Goal: Information Seeking & Learning: Learn about a topic

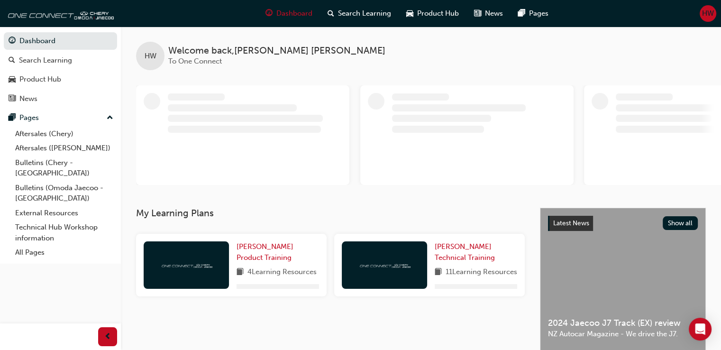
click at [705, 14] on span "HW" at bounding box center [708, 13] width 12 height 11
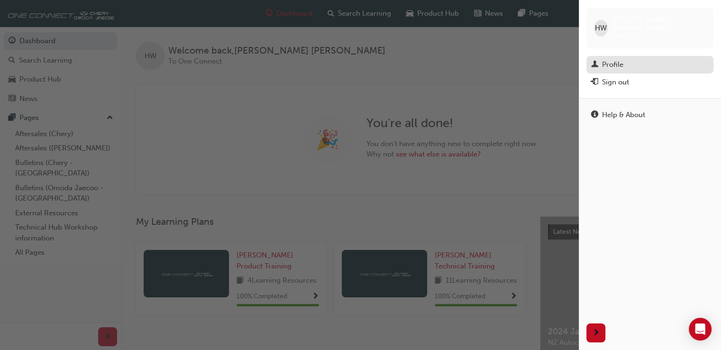
click at [607, 62] on div "Profile" at bounding box center [650, 65] width 118 height 12
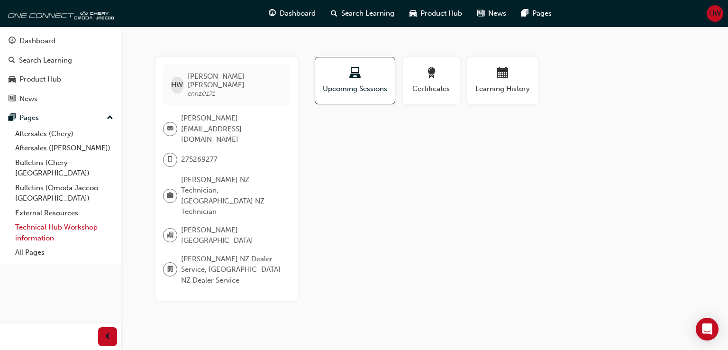
click at [68, 220] on link "Technical Hub Workshop information" at bounding box center [64, 232] width 106 height 25
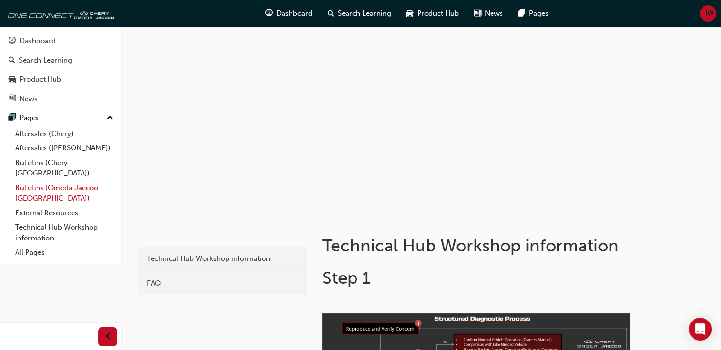
click at [63, 193] on link "Bulletins (Omoda Jaecoo - [GEOGRAPHIC_DATA])" at bounding box center [64, 193] width 106 height 25
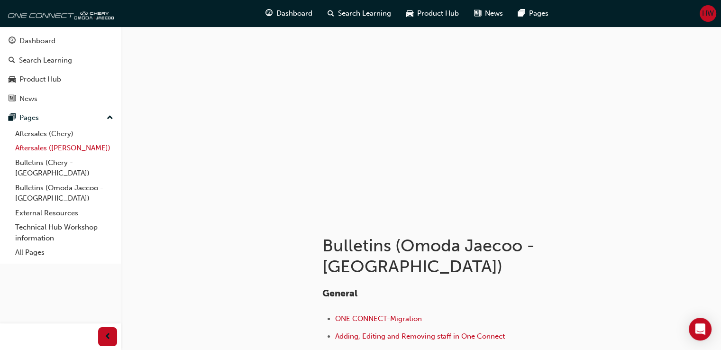
click at [39, 152] on link "Aftersales ([PERSON_NAME])" at bounding box center [64, 148] width 106 height 15
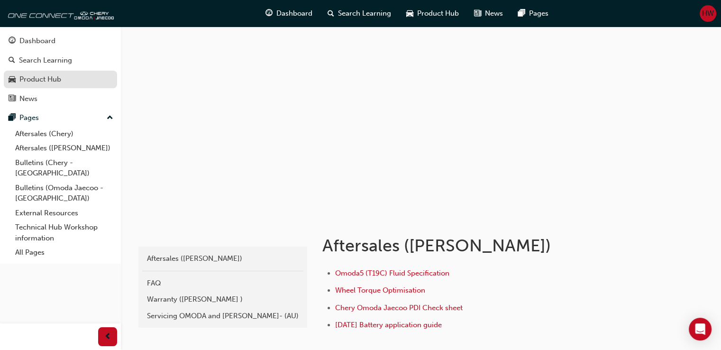
click at [38, 73] on div "Product Hub" at bounding box center [61, 79] width 104 height 12
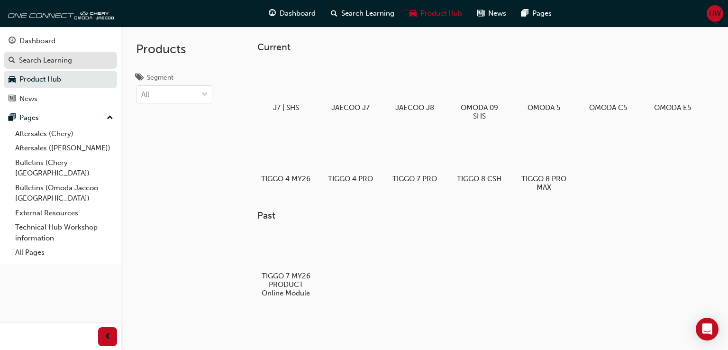
click at [48, 59] on div "Search Learning" at bounding box center [45, 60] width 53 height 11
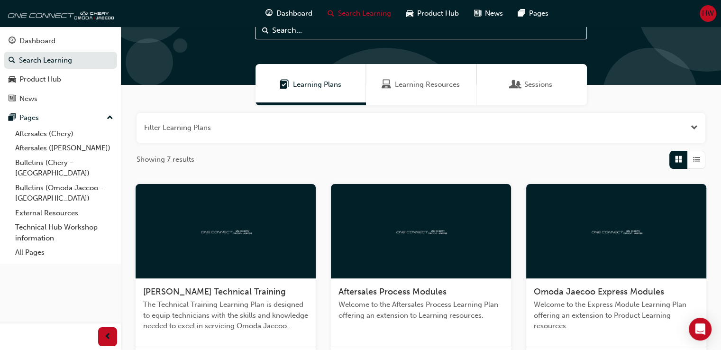
scroll to position [36, 0]
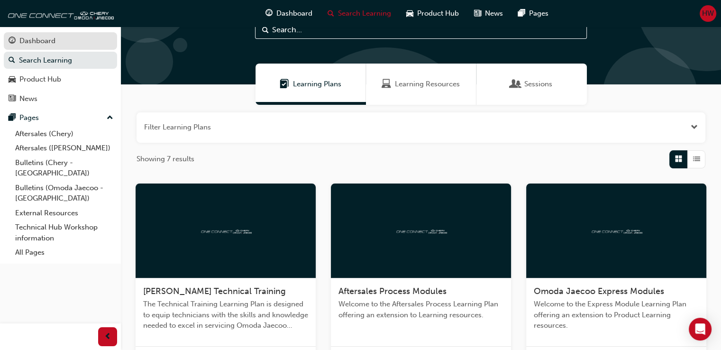
click at [50, 42] on div "Dashboard" at bounding box center [37, 41] width 36 height 11
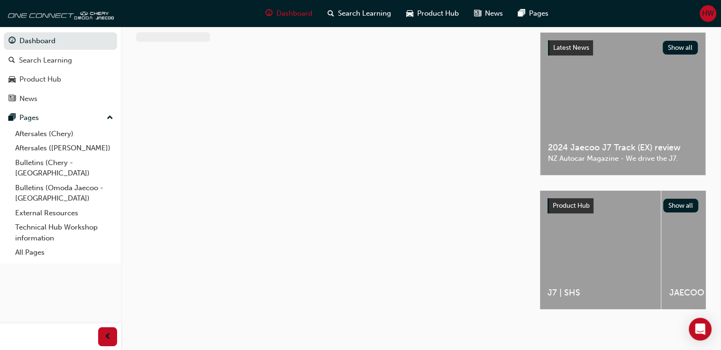
scroll to position [36, 0]
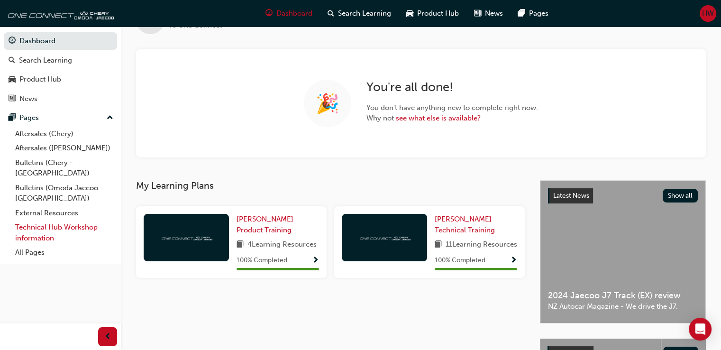
click at [72, 220] on link "Technical Hub Workshop information" at bounding box center [64, 232] width 106 height 25
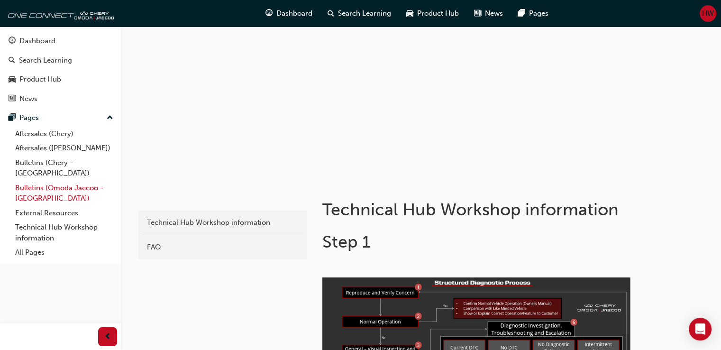
click at [55, 181] on link "Bulletins (Omoda Jaecoo - [GEOGRAPHIC_DATA])" at bounding box center [64, 193] width 106 height 25
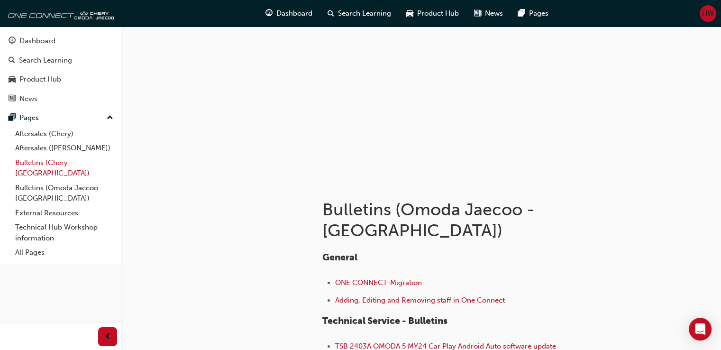
click at [50, 162] on link "Bulletins (Chery - [GEOGRAPHIC_DATA])" at bounding box center [64, 167] width 106 height 25
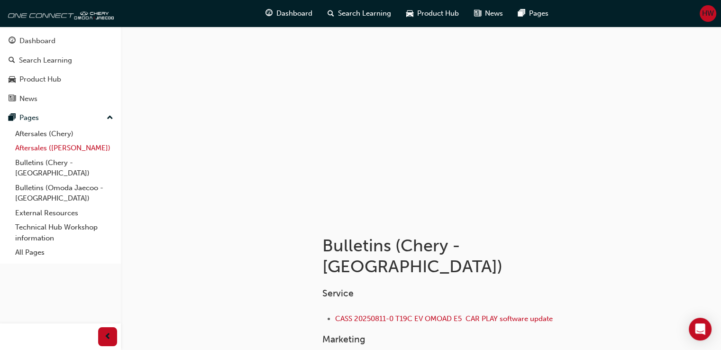
click at [68, 143] on link "Aftersales ([PERSON_NAME])" at bounding box center [64, 148] width 106 height 15
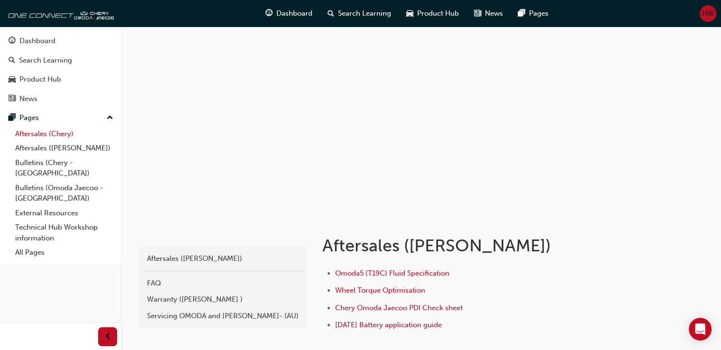
click at [64, 132] on link "Aftersales (Chery)" at bounding box center [64, 134] width 106 height 15
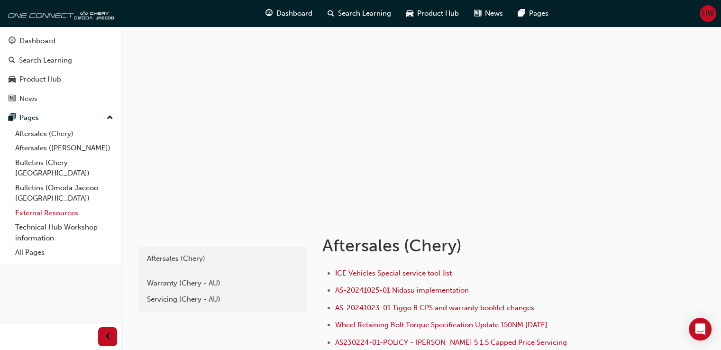
click at [47, 209] on link "External Resources" at bounding box center [64, 213] width 106 height 15
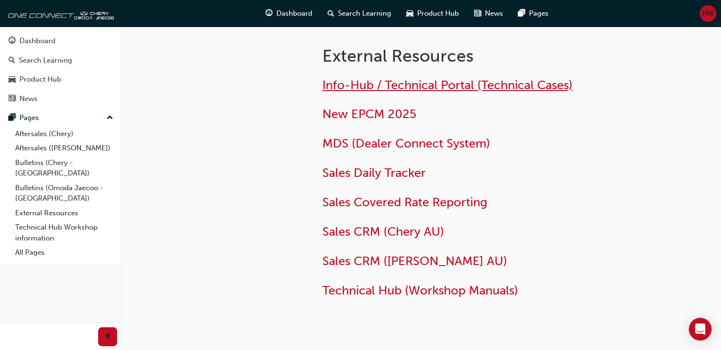
click at [448, 78] on span "Info-Hub / Technical Portal (Technical Cases)" at bounding box center [447, 85] width 250 height 15
